Goal: Transaction & Acquisition: Purchase product/service

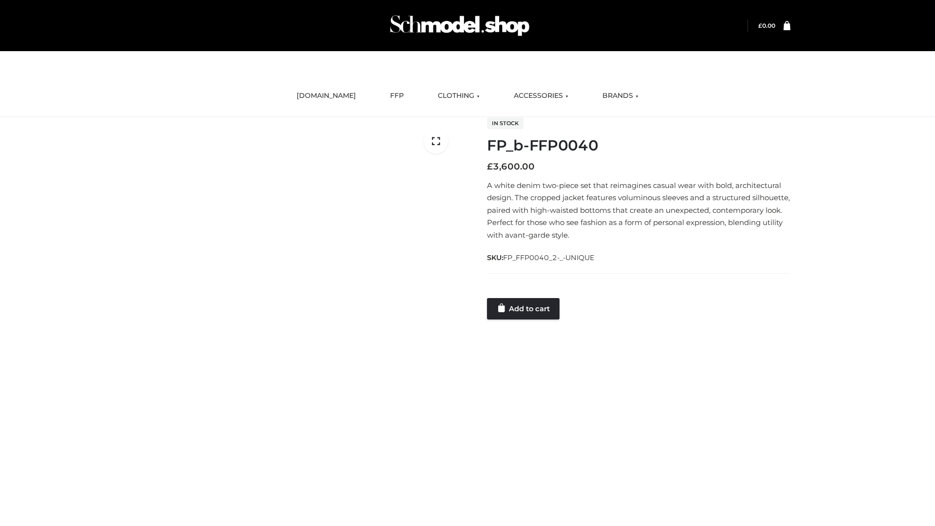
click at [524, 308] on link "Add to cart" at bounding box center [523, 308] width 73 height 21
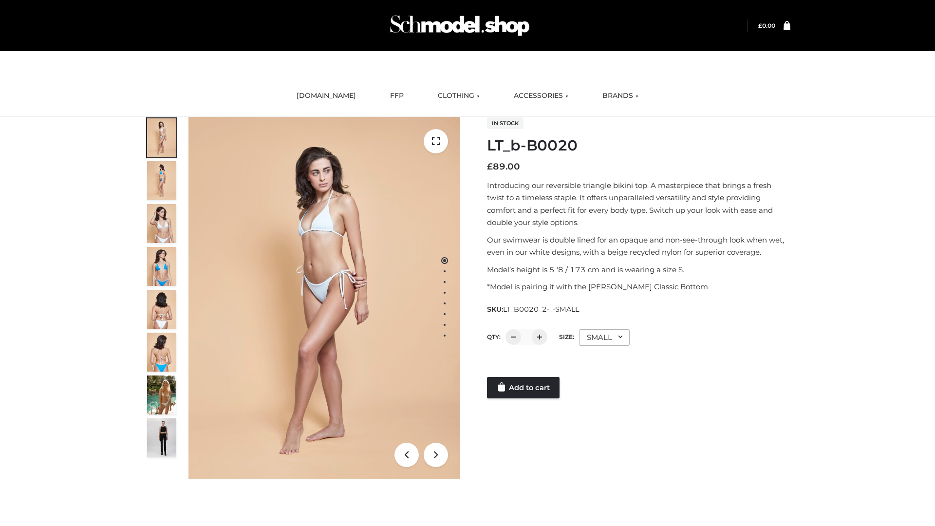
click at [524, 388] on link "Add to cart" at bounding box center [523, 387] width 73 height 21
